Goal: Find specific page/section: Find specific page/section

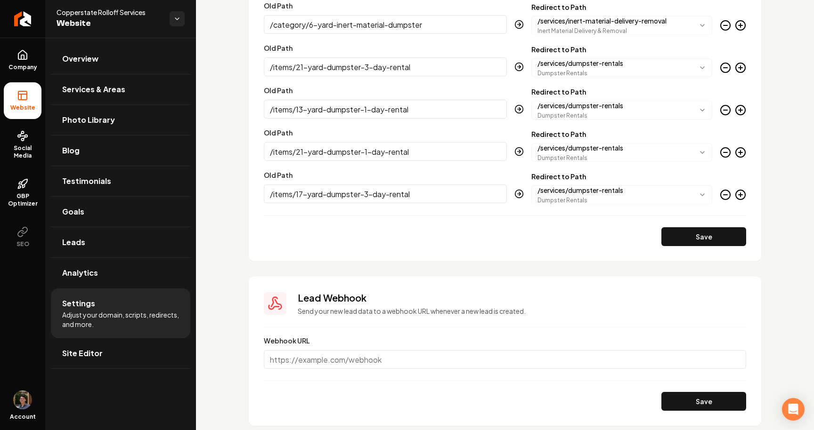
scroll to position [1452, 0]
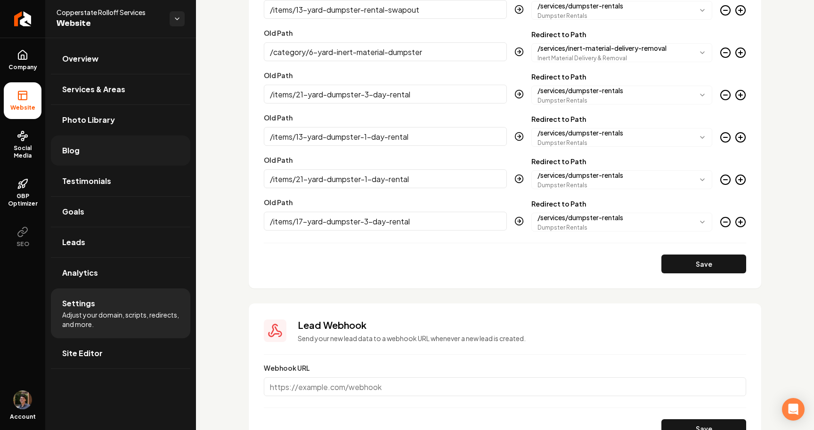
click at [97, 147] on link "Blog" at bounding box center [120, 151] width 139 height 30
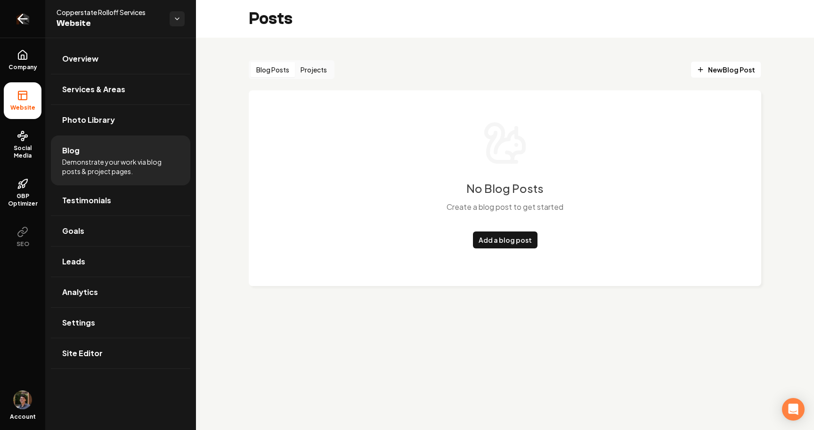
click at [22, 15] on icon "Return to dashboard" at bounding box center [20, 19] width 4 height 9
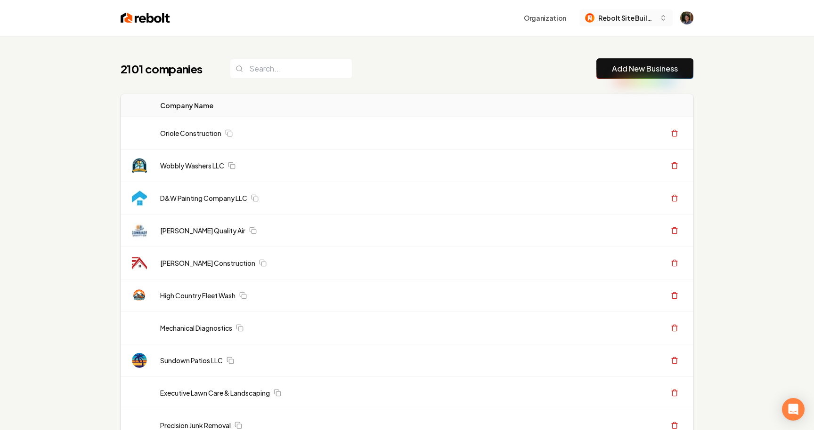
click at [619, 17] on span "Rebolt Site Builder" at bounding box center [626, 18] width 57 height 10
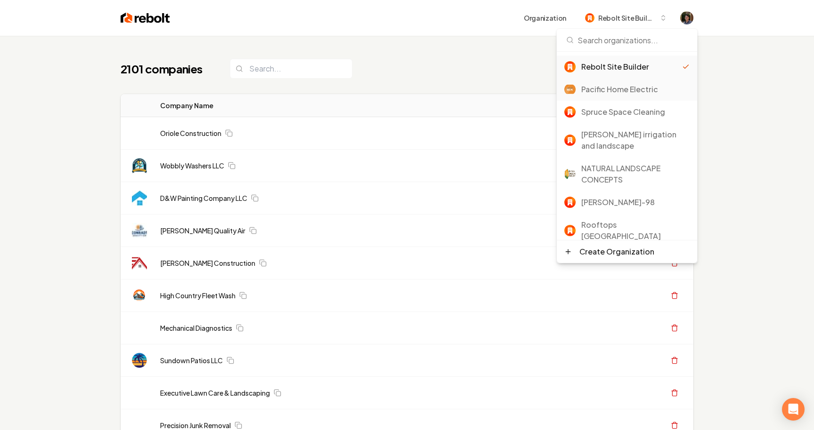
click at [635, 91] on div "Pacific Home Electric" at bounding box center [635, 89] width 108 height 11
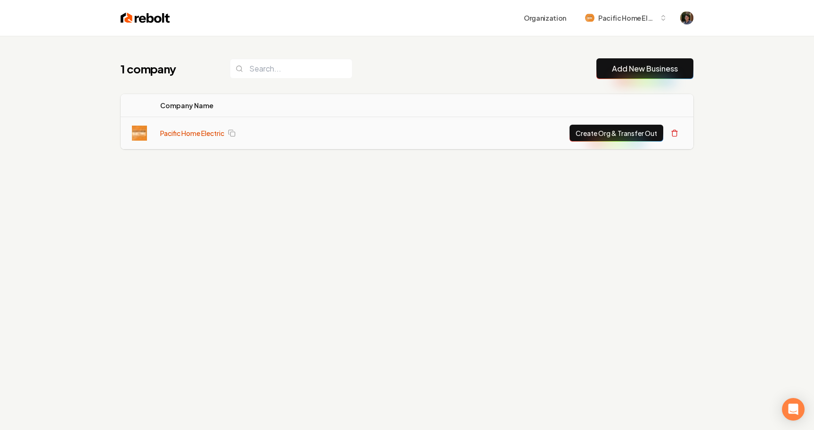
click at [206, 129] on link "Pacific Home Electric" at bounding box center [192, 133] width 64 height 9
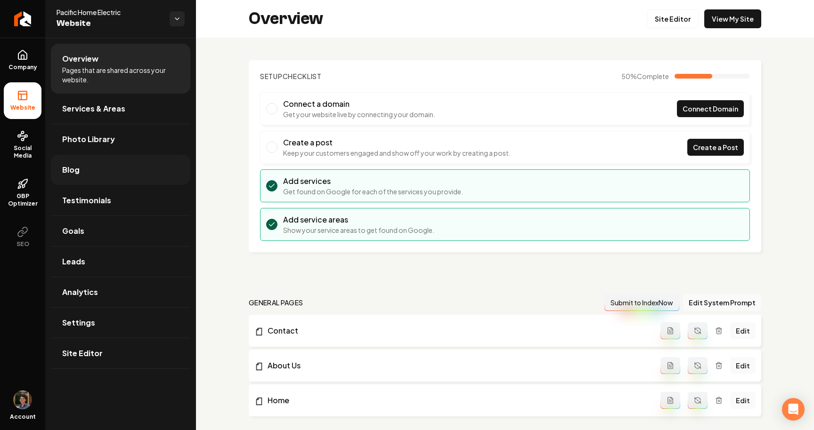
click at [103, 165] on link "Blog" at bounding box center [120, 170] width 139 height 30
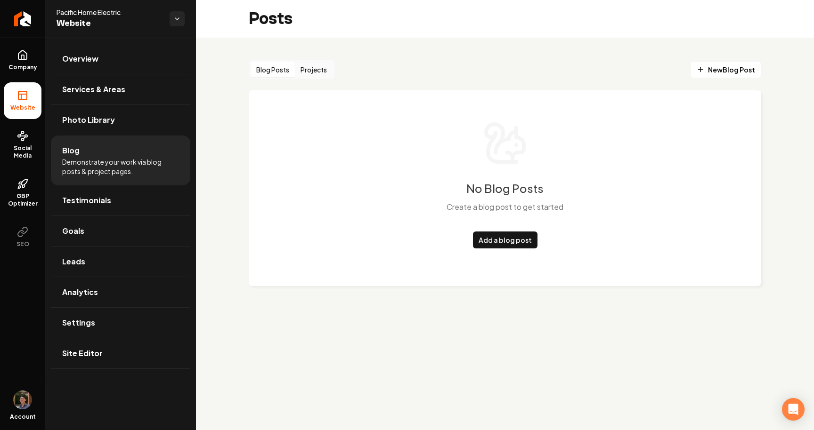
click at [309, 66] on button "Projects" at bounding box center [314, 69] width 38 height 15
click at [38, 22] on link "Return to dashboard" at bounding box center [22, 19] width 45 height 38
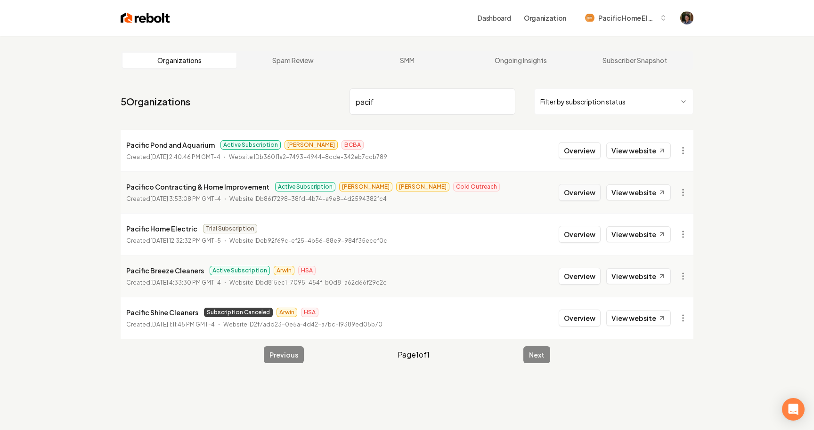
type input "pacif"
click at [578, 190] on button "Overview" at bounding box center [579, 192] width 42 height 17
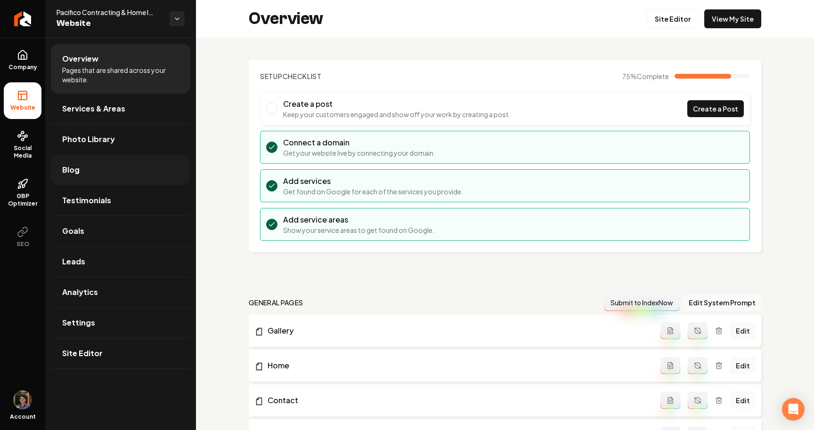
click at [118, 161] on link "Blog" at bounding box center [120, 170] width 139 height 30
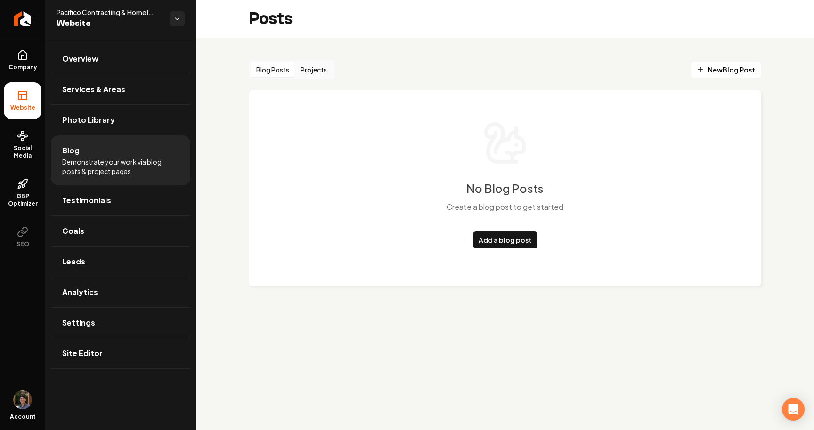
click at [312, 70] on button "Projects" at bounding box center [314, 69] width 38 height 15
click at [32, 21] on link "Return to dashboard" at bounding box center [22, 19] width 45 height 38
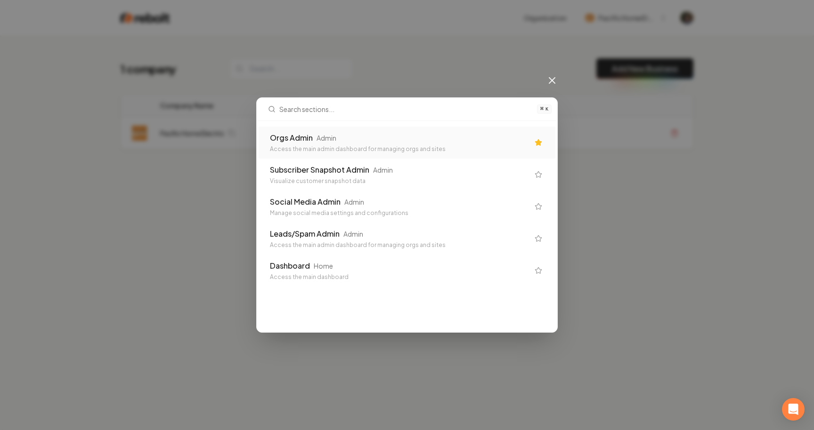
click at [152, 152] on div "⌘ K Orgs Admin Admin Access the main admin dashboard for managing orgs and site…" at bounding box center [407, 215] width 814 height 430
click at [549, 78] on icon at bounding box center [551, 80] width 11 height 11
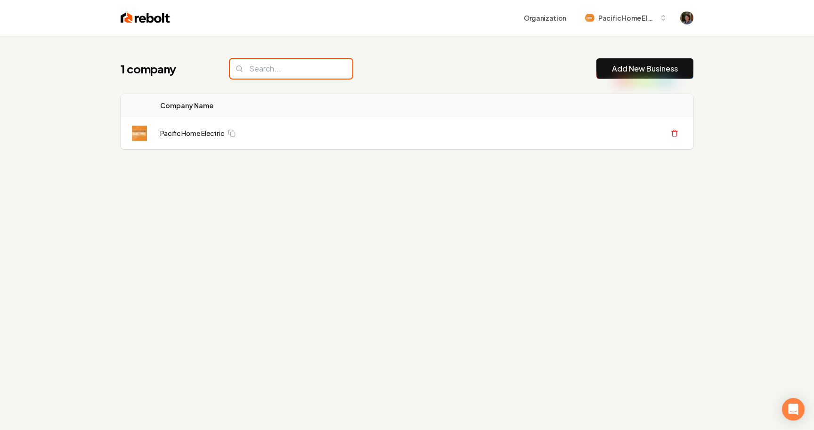
click at [296, 74] on input "search" at bounding box center [291, 69] width 122 height 20
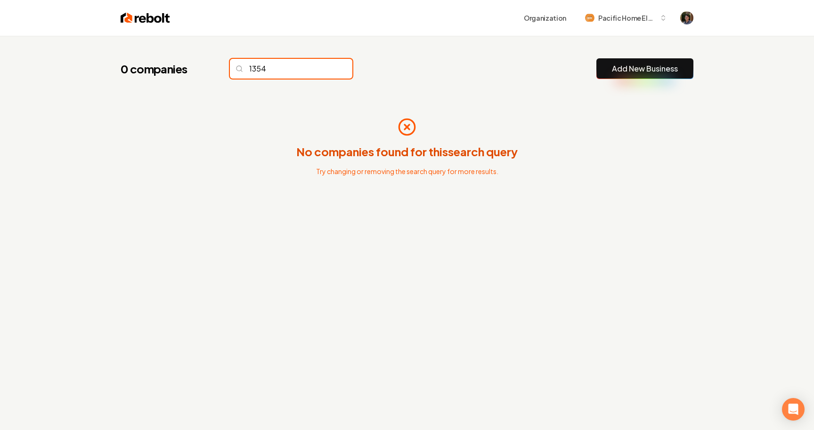
type input "1354 l"
click at [298, 70] on input "1354 l" at bounding box center [291, 69] width 122 height 20
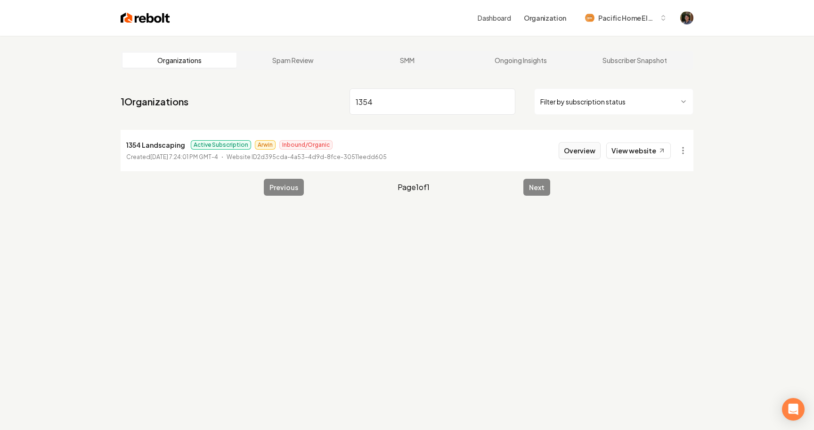
type input "1354"
click at [580, 145] on button "Overview" at bounding box center [579, 150] width 42 height 17
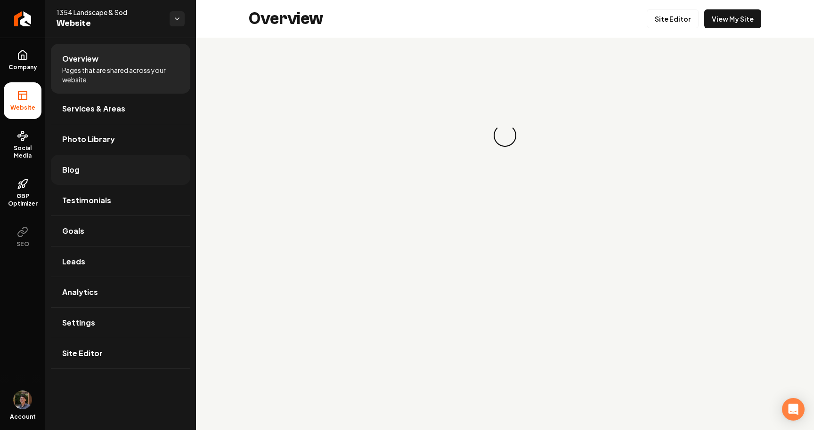
click at [88, 173] on link "Blog" at bounding box center [120, 170] width 139 height 30
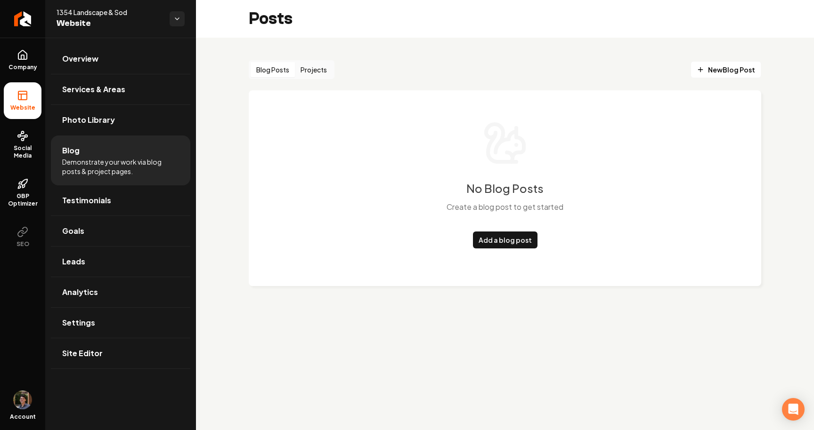
click at [317, 67] on button "Projects" at bounding box center [314, 69] width 38 height 15
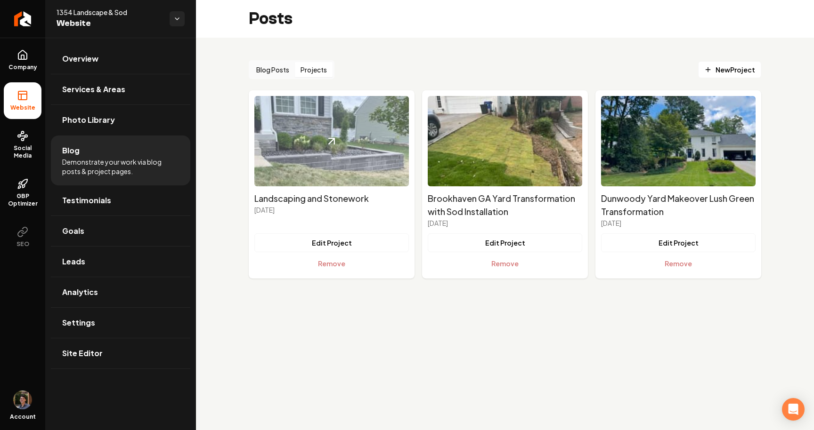
click at [322, 137] on img "Main content area" at bounding box center [331, 141] width 154 height 90
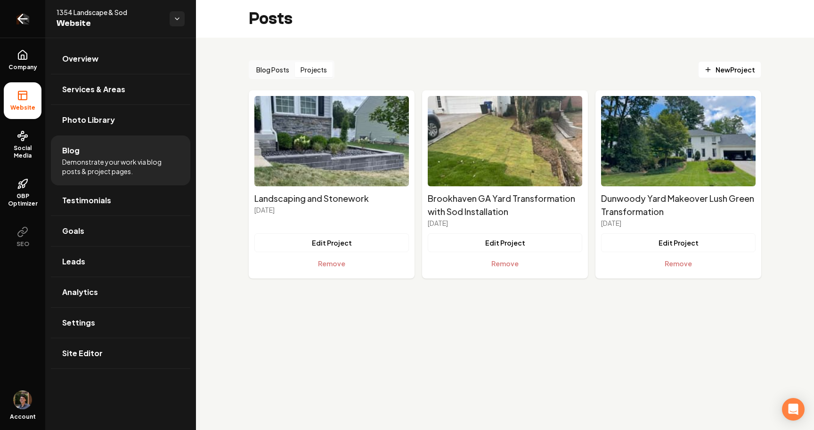
click at [31, 18] on link "Return to dashboard" at bounding box center [22, 19] width 45 height 38
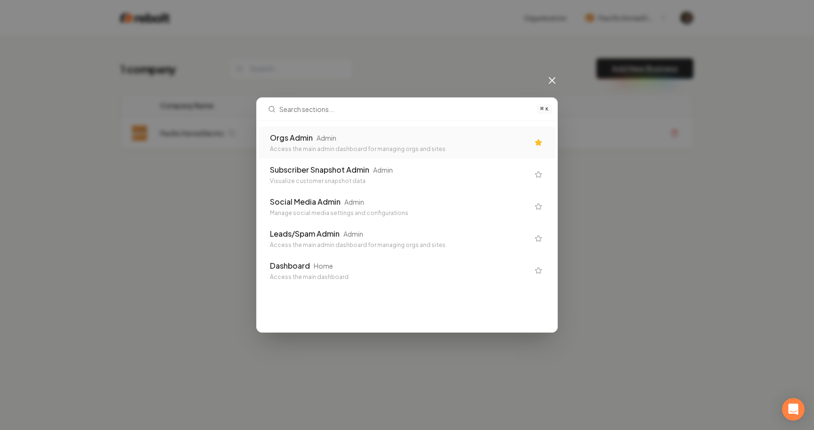
click at [433, 51] on div "⌘ K Orgs Admin Admin Access the main admin dashboard for managing orgs and site…" at bounding box center [407, 215] width 814 height 430
click at [546, 85] on div "⌘ K Orgs Admin Admin Access the main admin dashboard for managing orgs and site…" at bounding box center [407, 215] width 814 height 430
click at [548, 84] on icon at bounding box center [551, 80] width 11 height 11
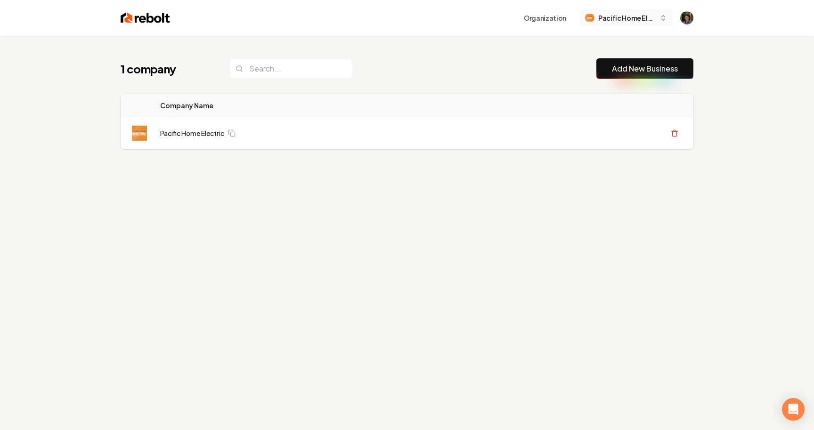
click at [613, 21] on span "Pacific Home Electric" at bounding box center [626, 18] width 57 height 10
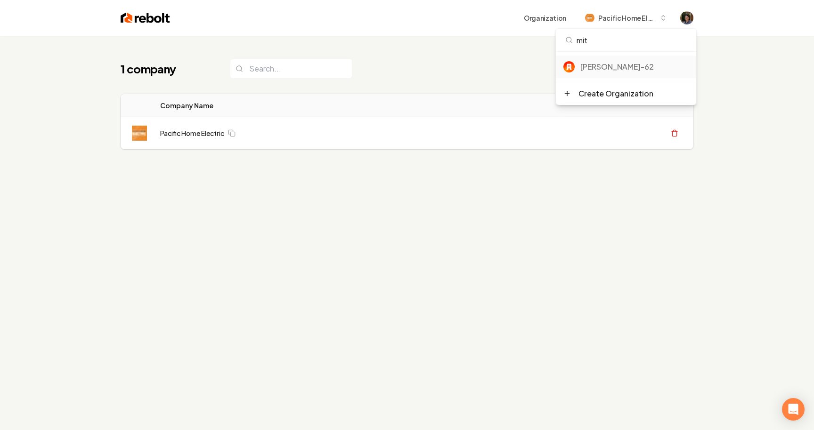
type input "mit"
click at [594, 67] on div "[PERSON_NAME]-62" at bounding box center [634, 66] width 108 height 11
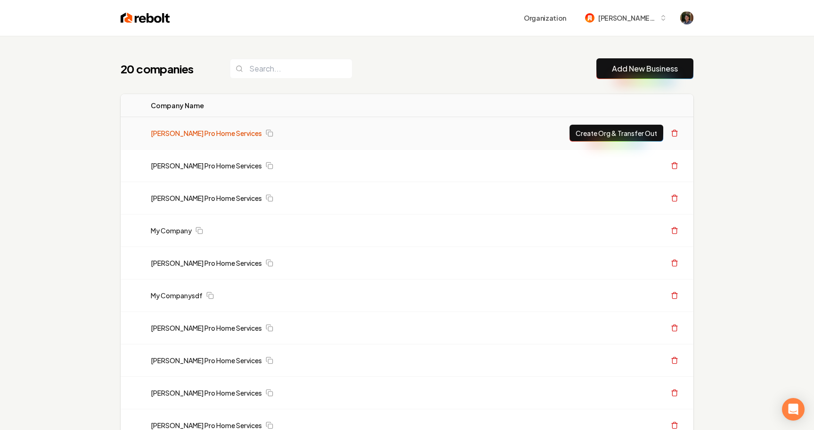
click at [184, 134] on link "Austin's Pro Home Services" at bounding box center [206, 133] width 111 height 9
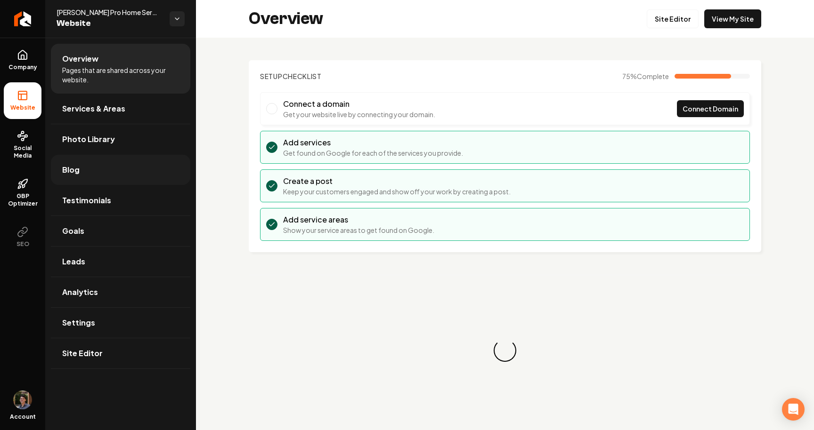
click at [148, 177] on link "Blog" at bounding box center [120, 170] width 139 height 30
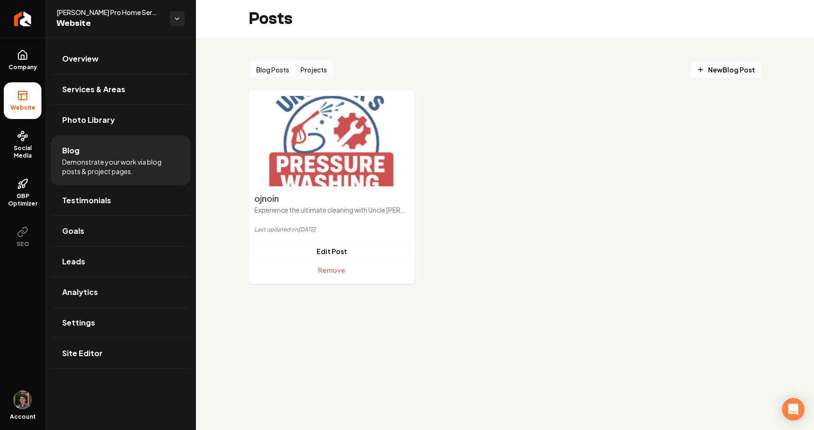
click at [321, 151] on img "Main content area" at bounding box center [331, 141] width 154 height 90
